Goal: Transaction & Acquisition: Purchase product/service

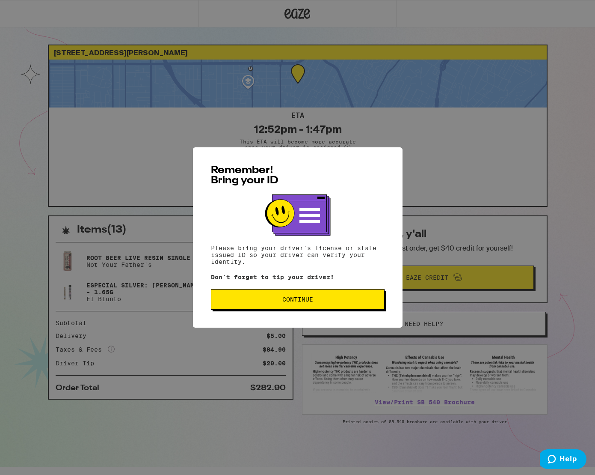
click at [339, 306] on button "Continue" at bounding box center [298, 299] width 174 height 21
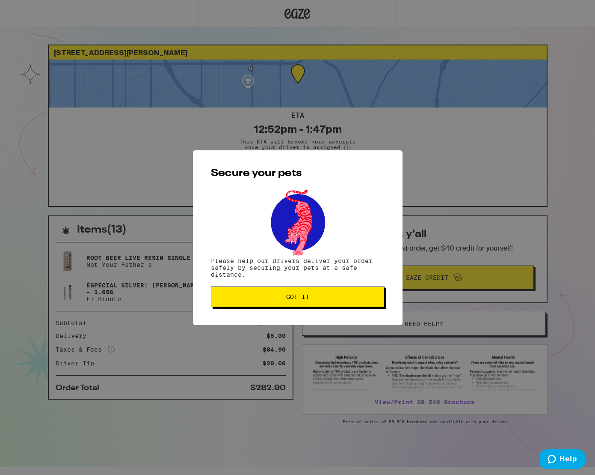
click at [341, 301] on button "Got it" at bounding box center [298, 296] width 174 height 21
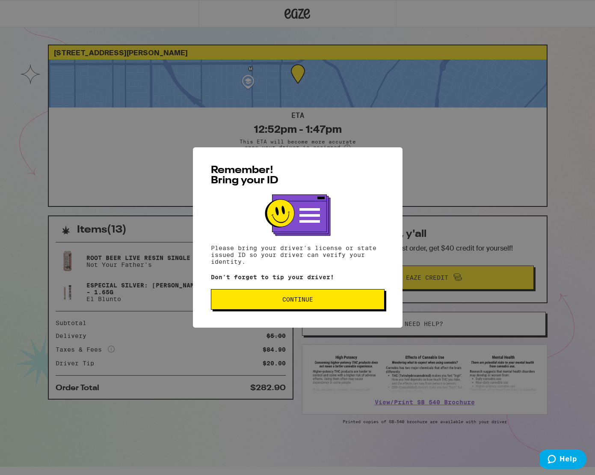
click at [317, 304] on button "Continue" at bounding box center [298, 299] width 174 height 21
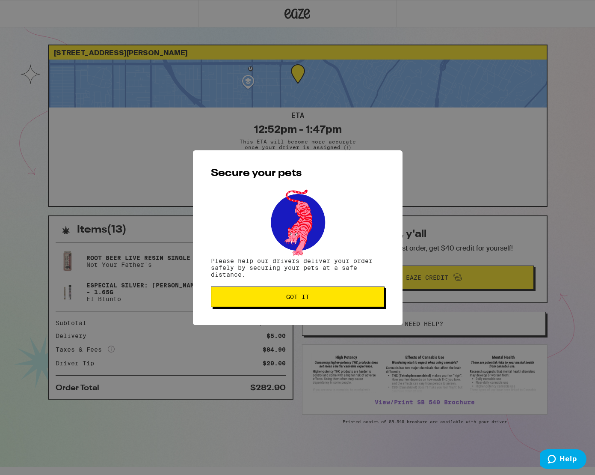
click at [317, 304] on button "Got it" at bounding box center [298, 296] width 174 height 21
